Goal: Information Seeking & Learning: Understand process/instructions

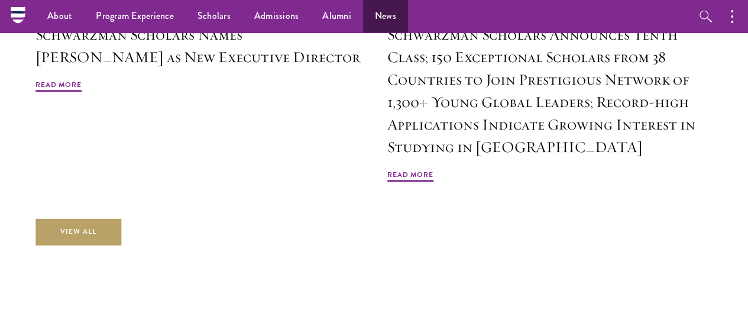
scroll to position [2741, 0]
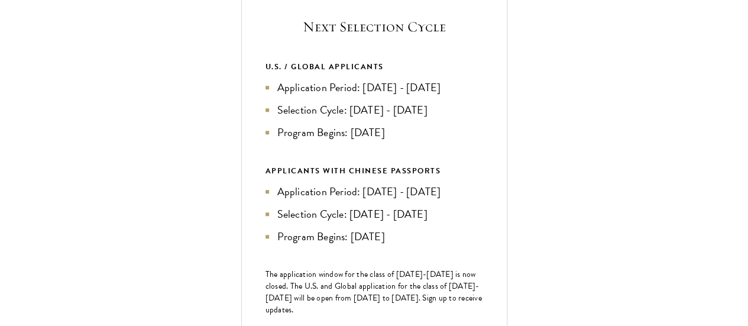
scroll to position [460, 0]
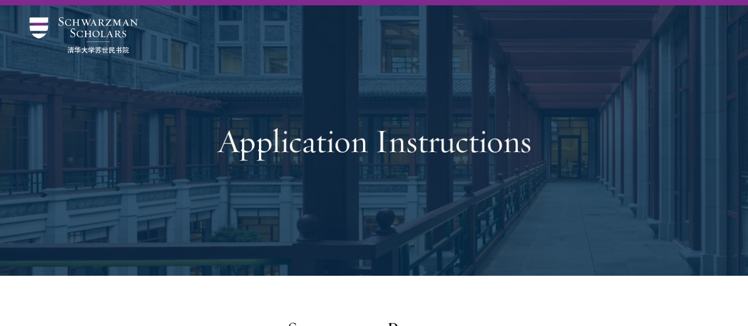
scroll to position [0, 0]
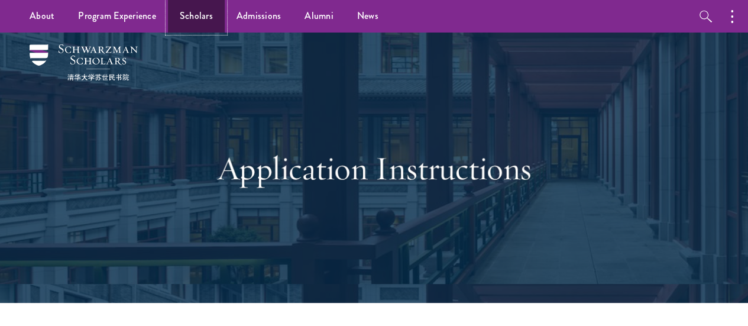
click at [195, 14] on link "Scholars" at bounding box center [196, 16] width 57 height 33
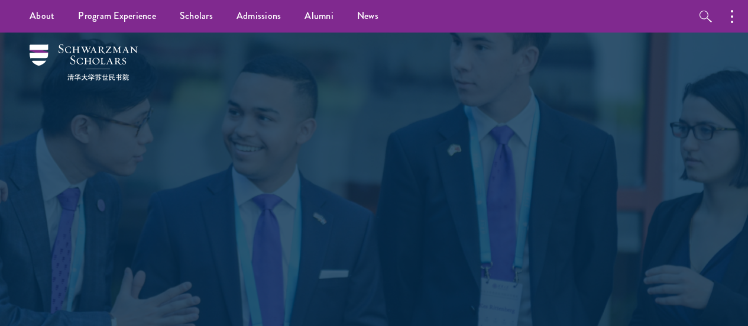
click at [246, 17] on link "Admissions" at bounding box center [259, 16] width 69 height 33
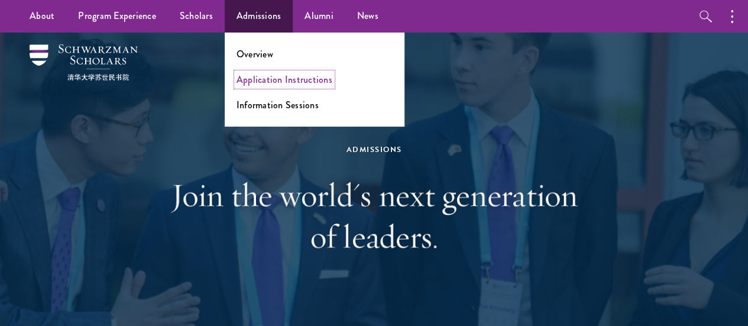
click at [278, 76] on link "Application Instructions" at bounding box center [285, 80] width 96 height 14
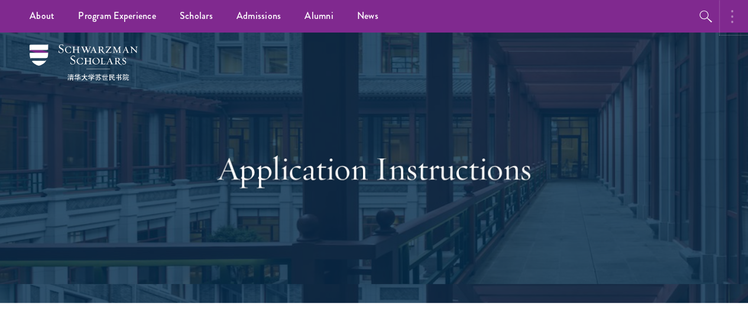
click at [731, 13] on icon "button" at bounding box center [732, 16] width 2 height 14
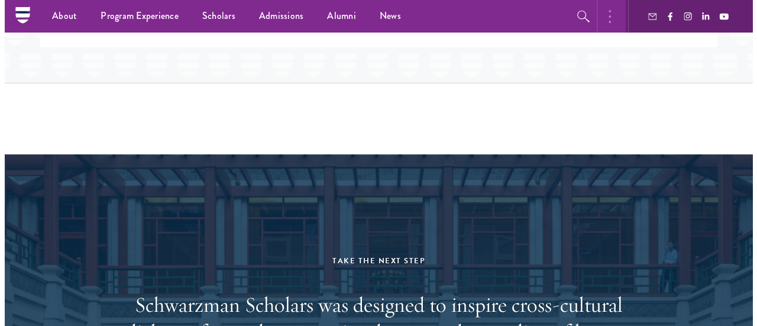
scroll to position [2050, 0]
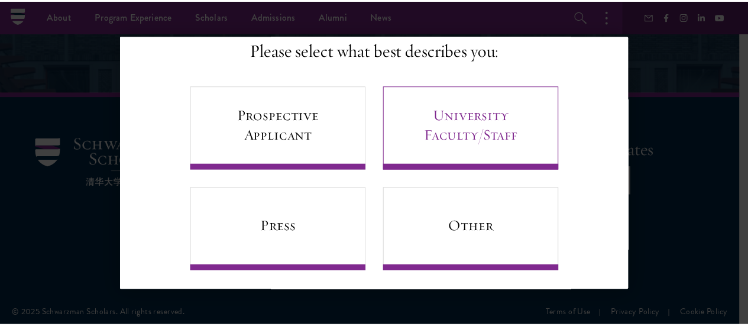
scroll to position [96, 0]
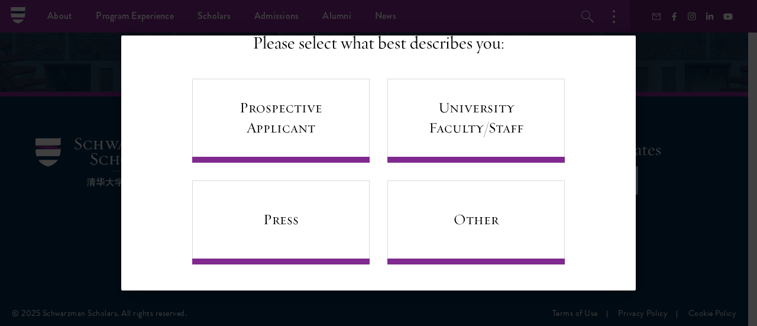
click at [681, 89] on div "Back Stay Connected Please select what best describes you: Prospective Applican…" at bounding box center [378, 162] width 757 height 255
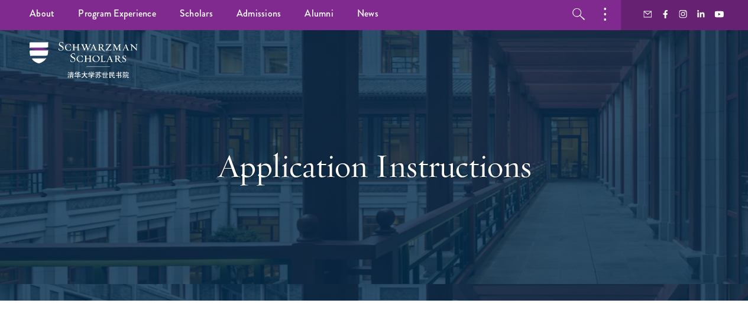
scroll to position [0, 0]
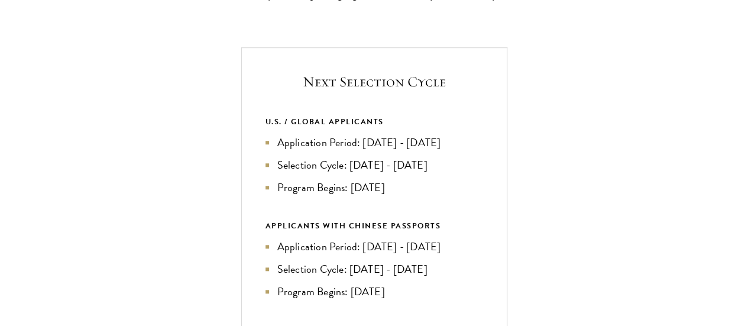
scroll to position [399, 0]
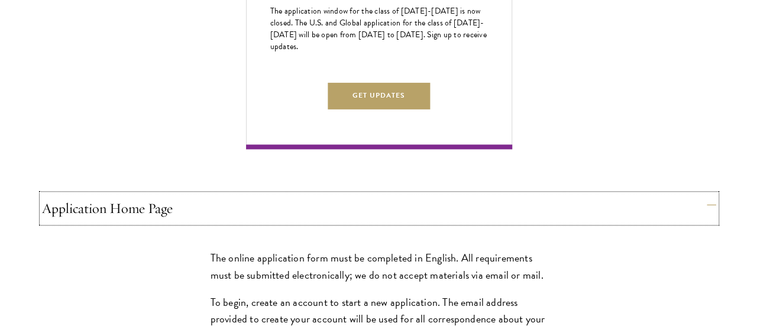
scroll to position [750, 0]
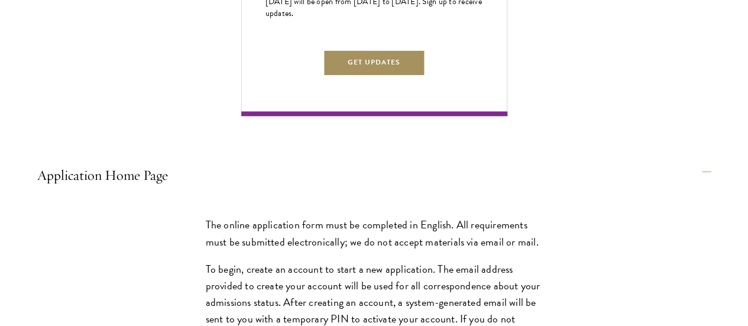
click at [426, 76] on button "Get Updates" at bounding box center [374, 62] width 103 height 27
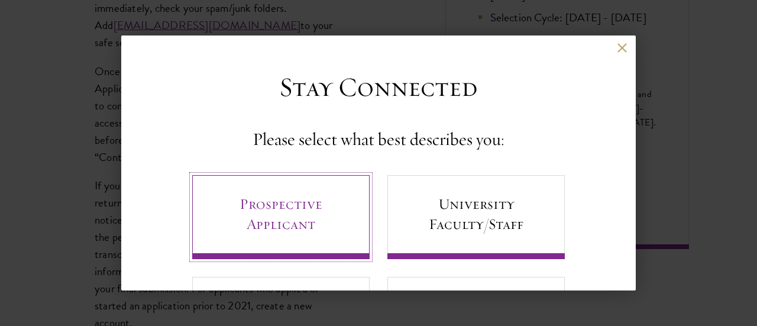
click at [335, 196] on link "Prospective Applicant" at bounding box center [280, 217] width 177 height 84
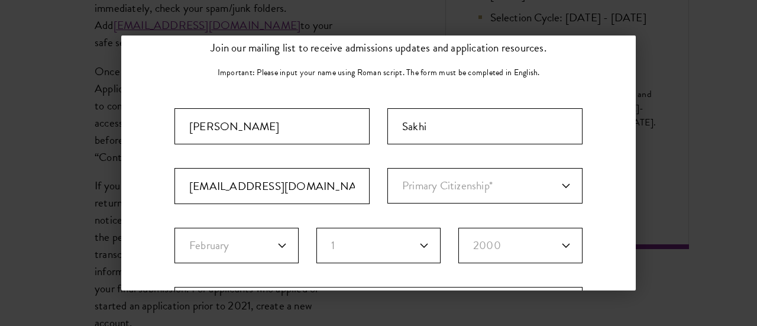
scroll to position [71, 0]
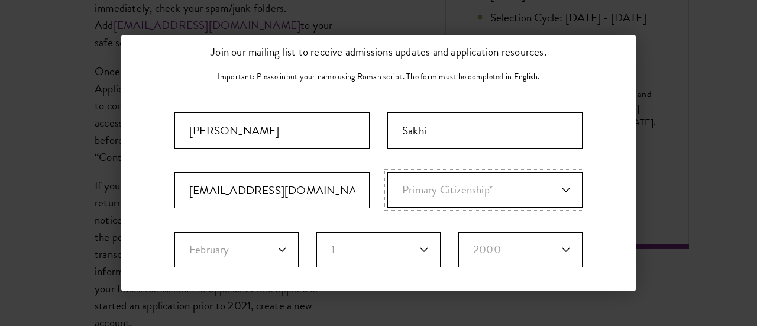
click at [422, 183] on select "Primary Citizenship* Afghanistan Aland Islands Albania Algeria Andorra Angola A…" at bounding box center [484, 189] width 195 height 35
select select "PK"
click at [387, 172] on select "Primary Citizenship* Afghanistan Aland Islands Albania Algeria Andorra Angola A…" at bounding box center [484, 189] width 195 height 35
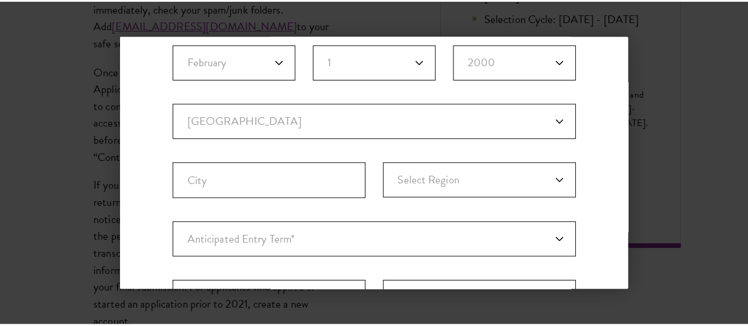
scroll to position [0, 0]
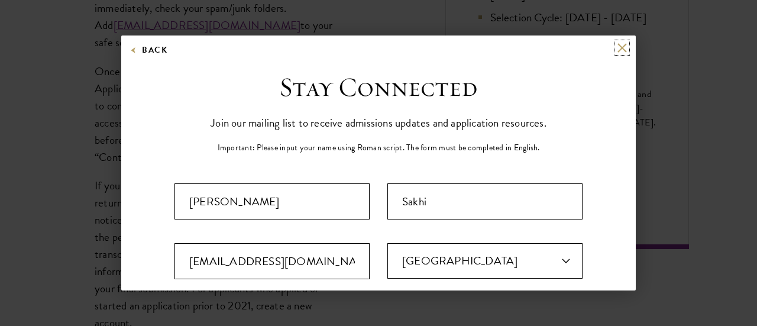
click at [617, 46] on button at bounding box center [622, 48] width 10 height 10
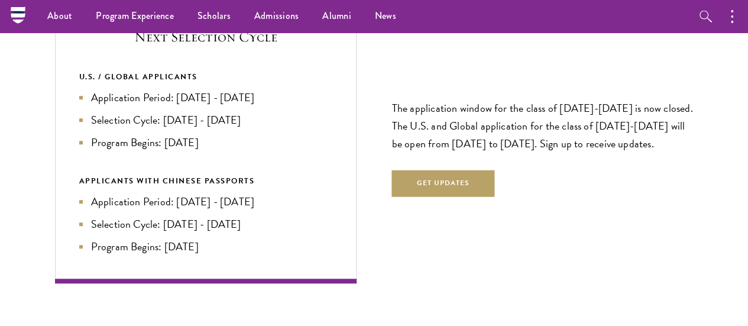
scroll to position [2518, 0]
